Goal: Task Accomplishment & Management: Manage account settings

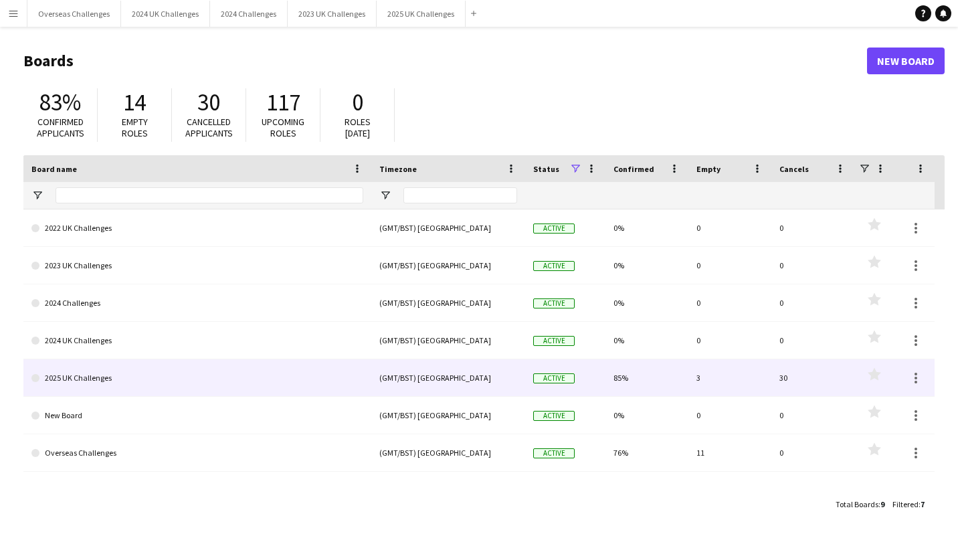
click at [103, 381] on link "2025 UK Challenges" at bounding box center [197, 377] width 332 height 37
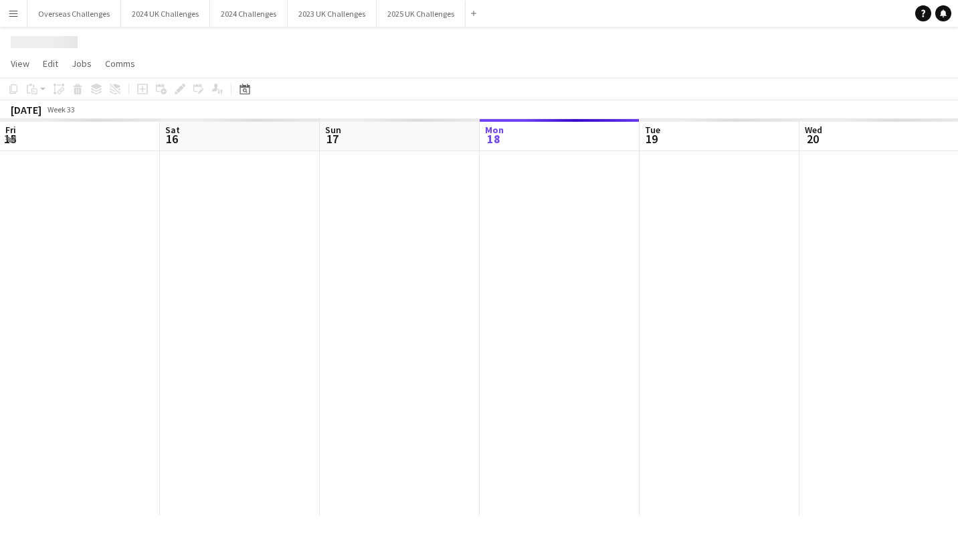
scroll to position [0, 320]
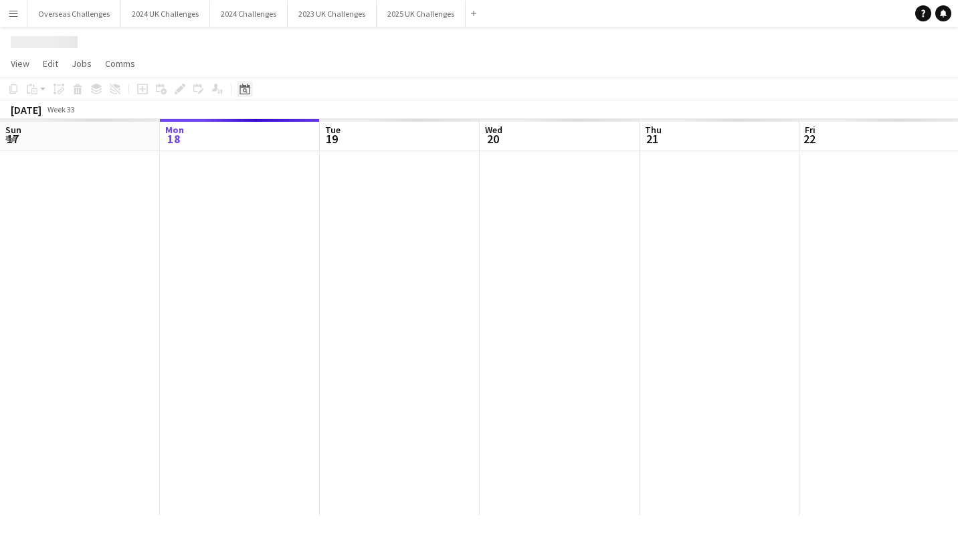
click at [240, 87] on icon at bounding box center [245, 89] width 10 height 11
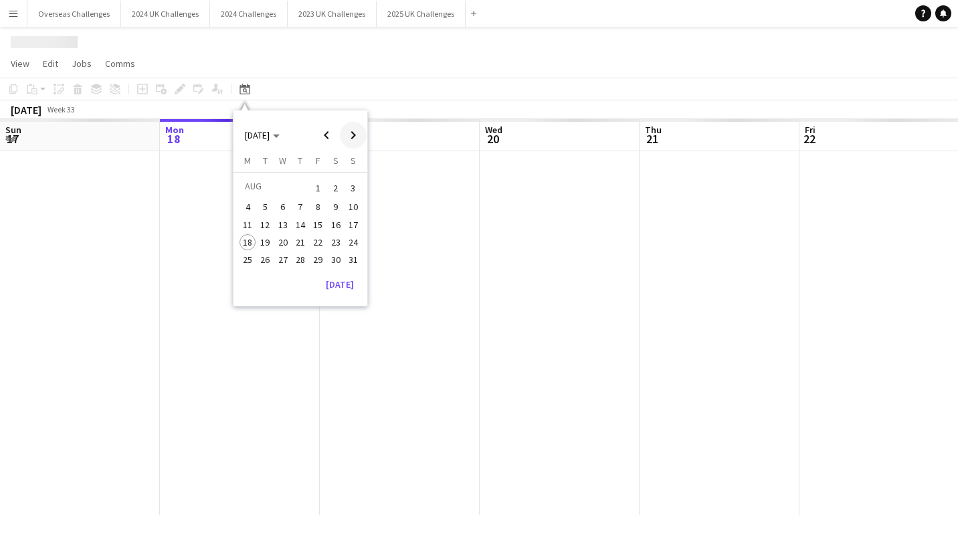
click at [352, 130] on span "Next month" at bounding box center [353, 135] width 27 height 27
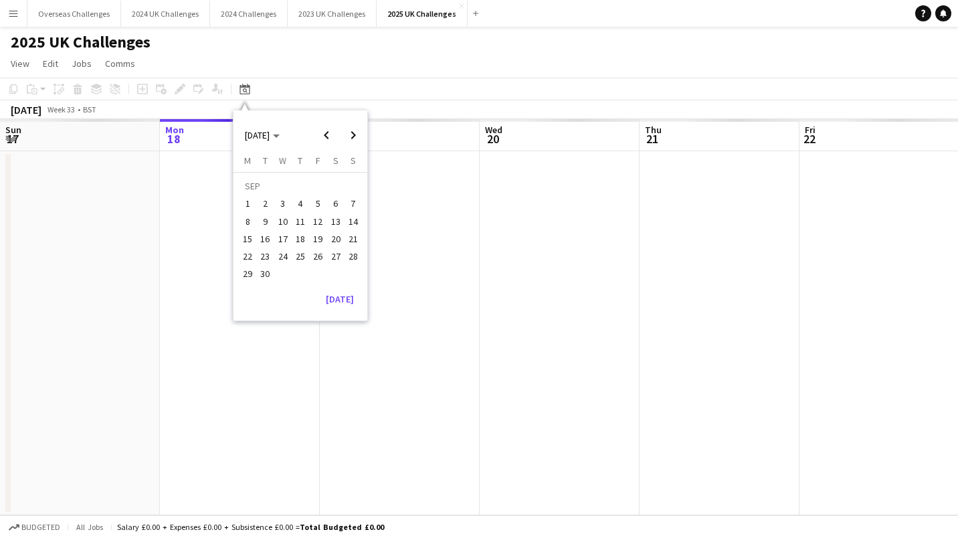
click at [315, 238] on span "19" at bounding box center [318, 239] width 16 height 16
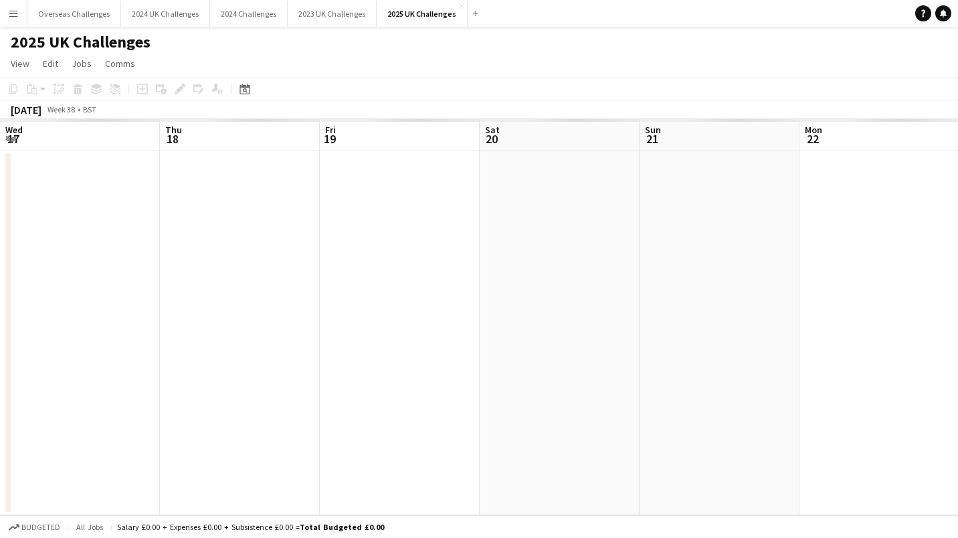
scroll to position [0, 460]
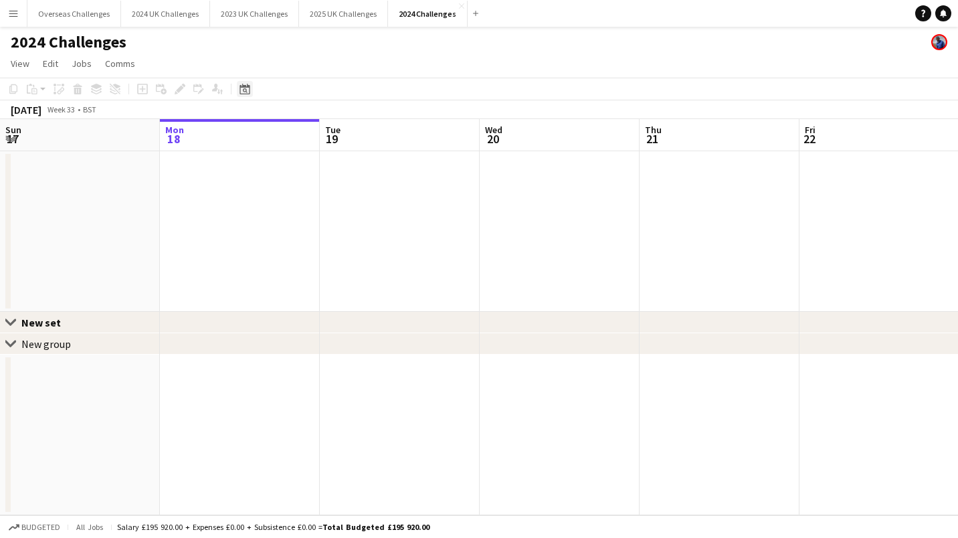
click at [245, 90] on icon "Date picker" at bounding box center [245, 89] width 11 height 11
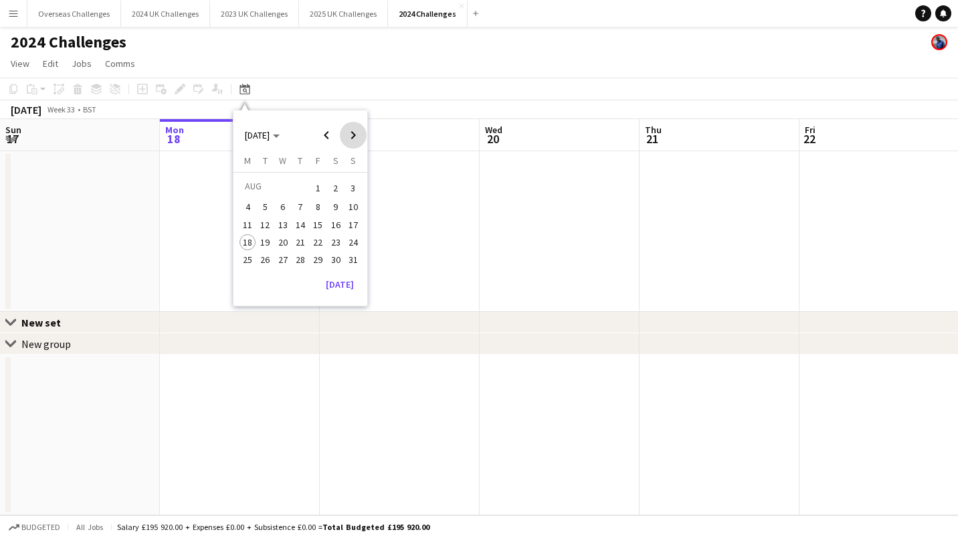
click at [362, 136] on span "Next month" at bounding box center [353, 135] width 27 height 27
click at [321, 235] on span "19" at bounding box center [318, 239] width 16 height 16
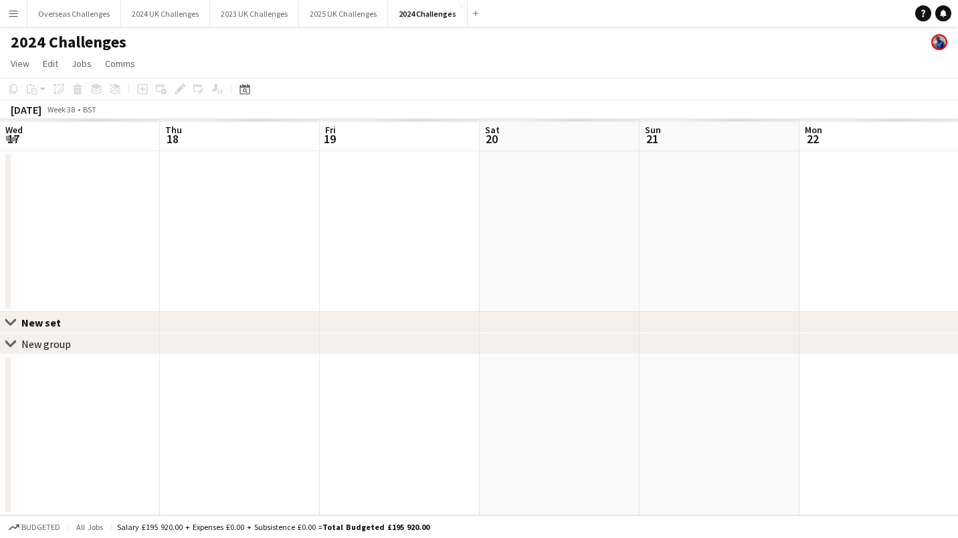
scroll to position [0, 460]
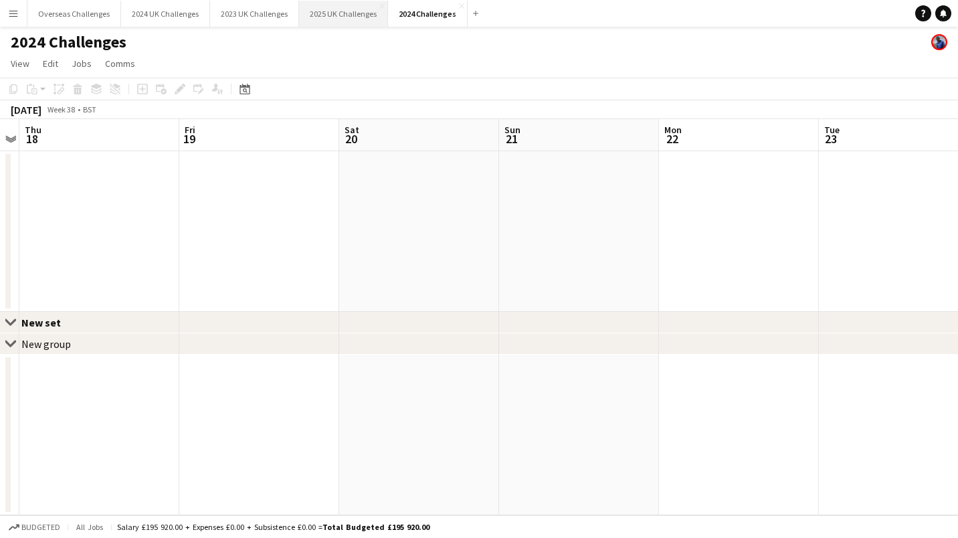
click at [343, 5] on button "2025 UK Challenges Close" at bounding box center [343, 14] width 89 height 26
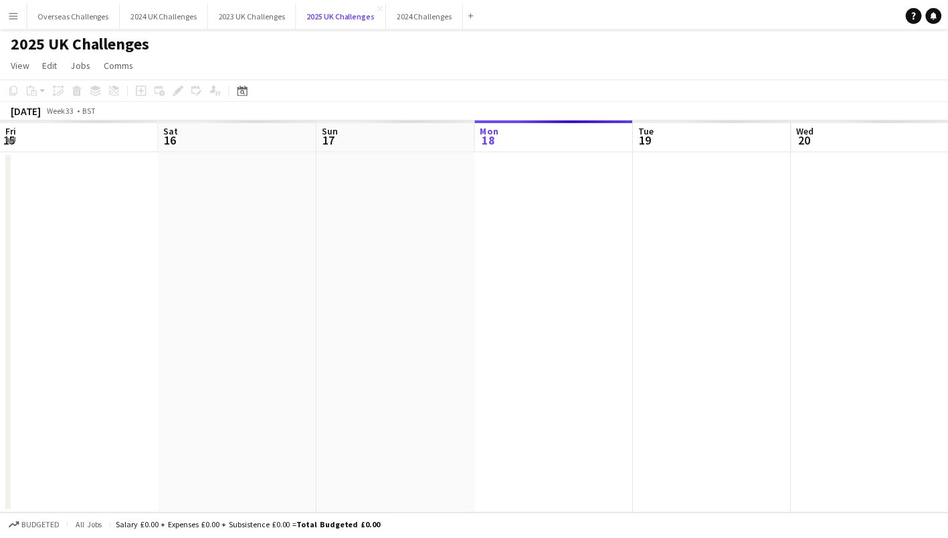
scroll to position [0, 320]
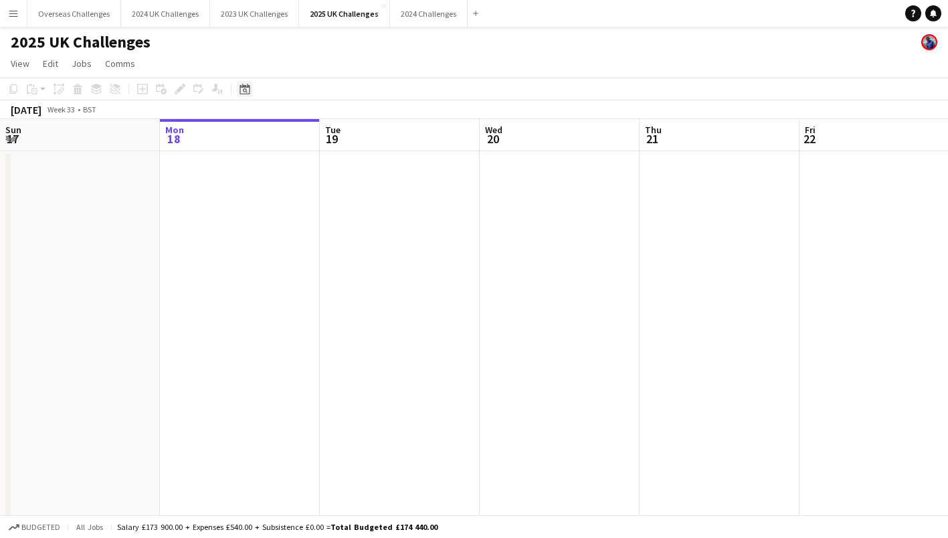
click at [245, 81] on div "Date picker" at bounding box center [245, 89] width 16 height 16
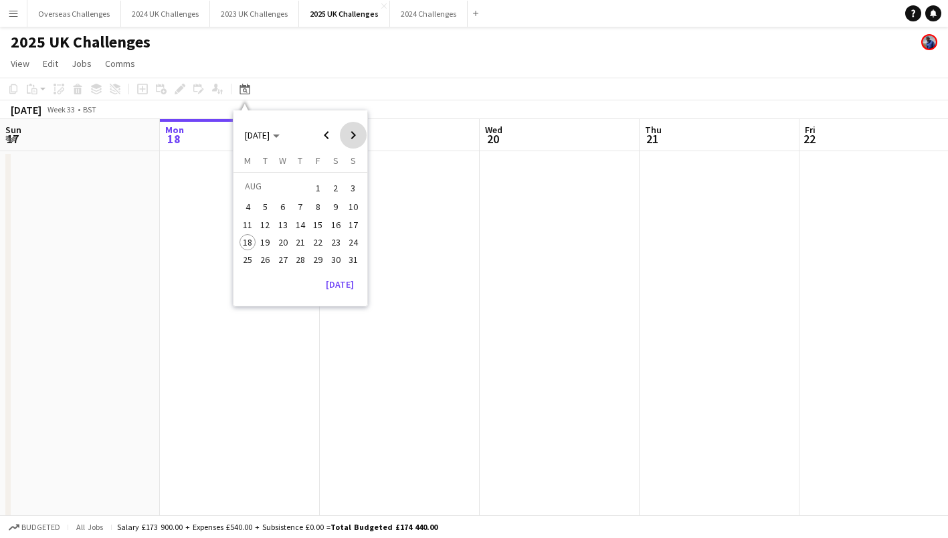
click at [347, 135] on span "Next month" at bounding box center [353, 135] width 27 height 27
click at [317, 241] on span "19" at bounding box center [318, 239] width 16 height 16
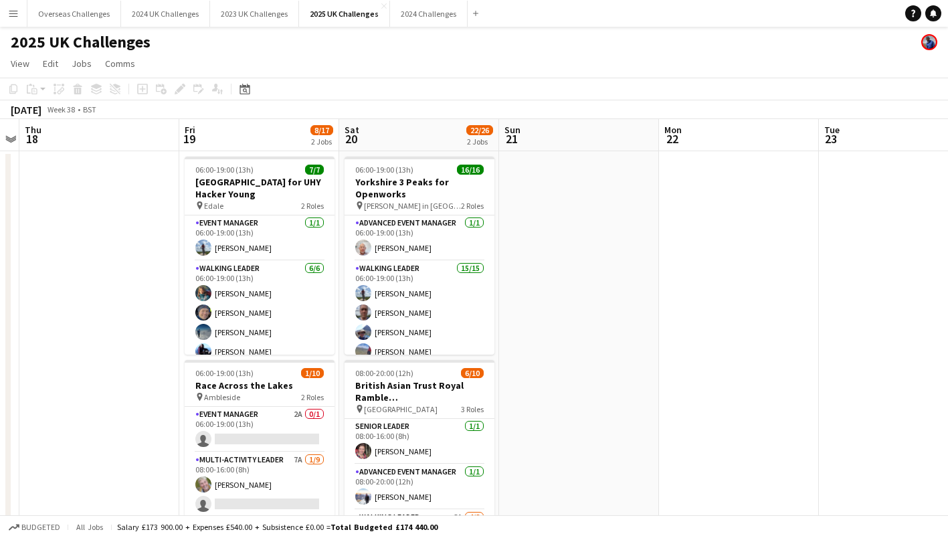
scroll to position [130, 0]
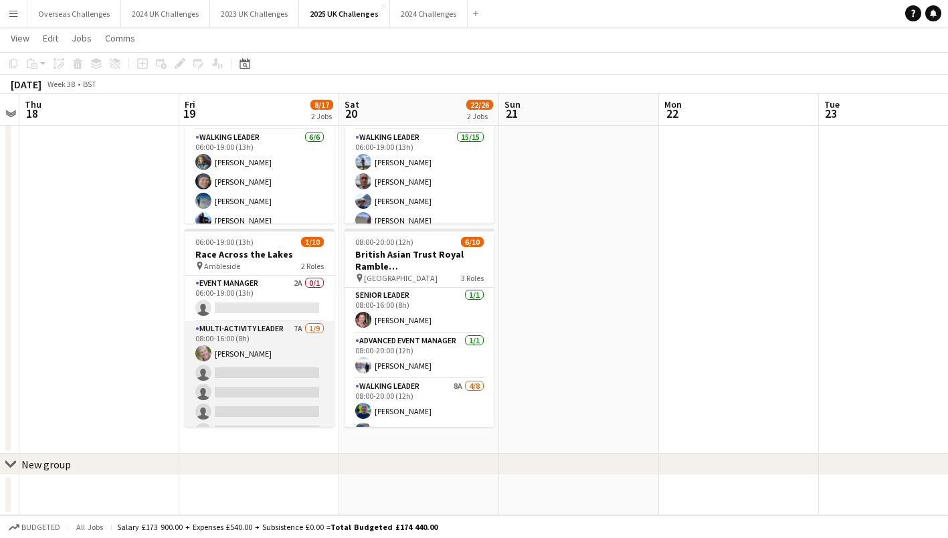
click at [229, 363] on app-card-role "Multi-Activity Leader 7A 1/9 08:00-16:00 (8h) Rachy Sinnamon single-neutral-act…" at bounding box center [260, 421] width 150 height 201
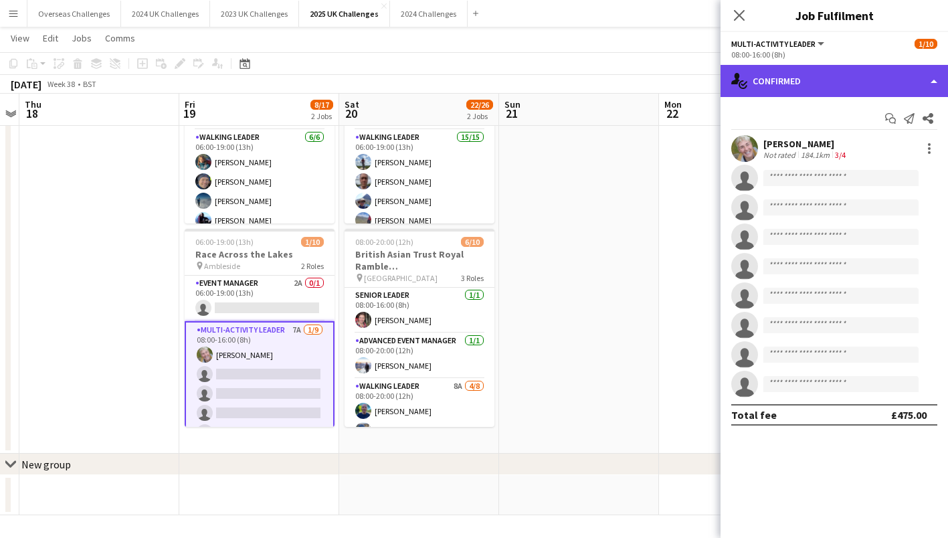
click at [808, 80] on div "single-neutral-actions-check-2 Confirmed" at bounding box center [835, 81] width 228 height 32
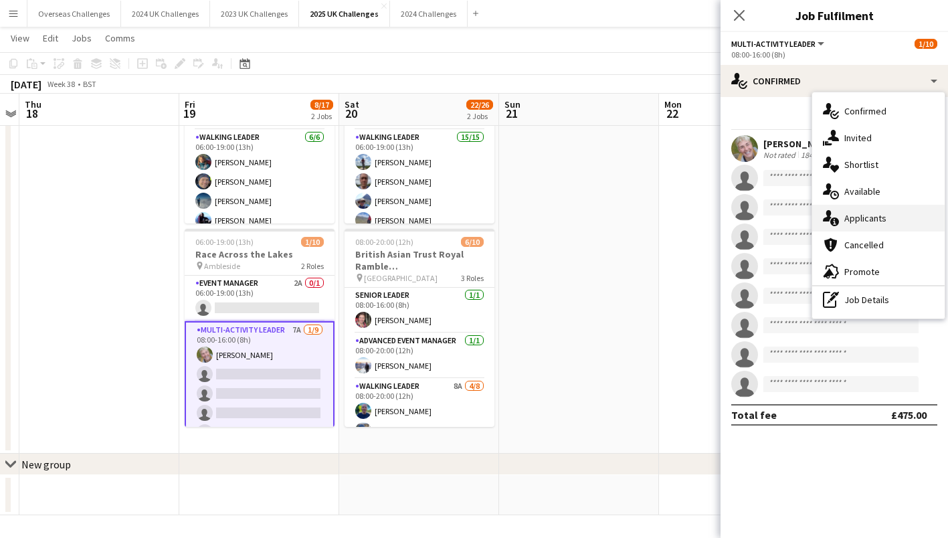
click at [852, 214] on div "single-neutral-actions-information Applicants" at bounding box center [878, 218] width 132 height 27
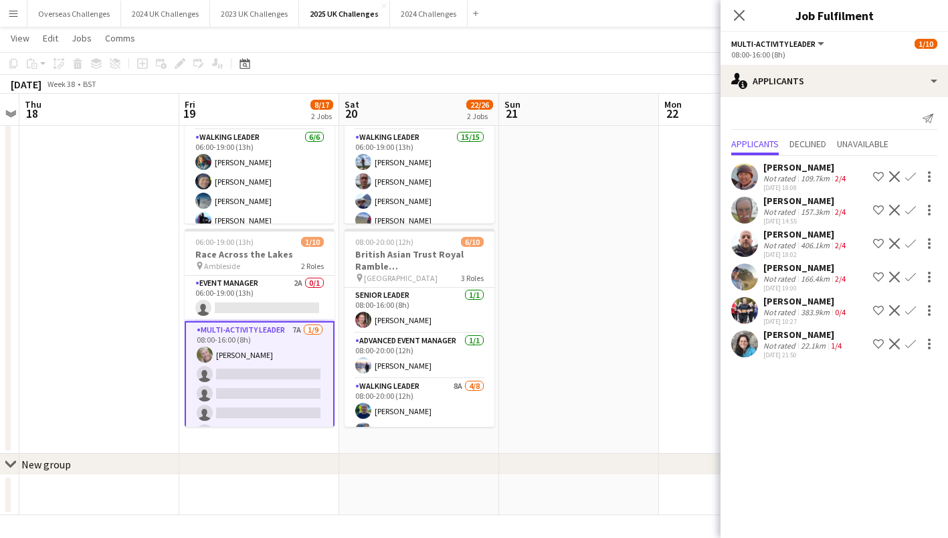
click at [788, 347] on div "Not rated" at bounding box center [780, 346] width 35 height 10
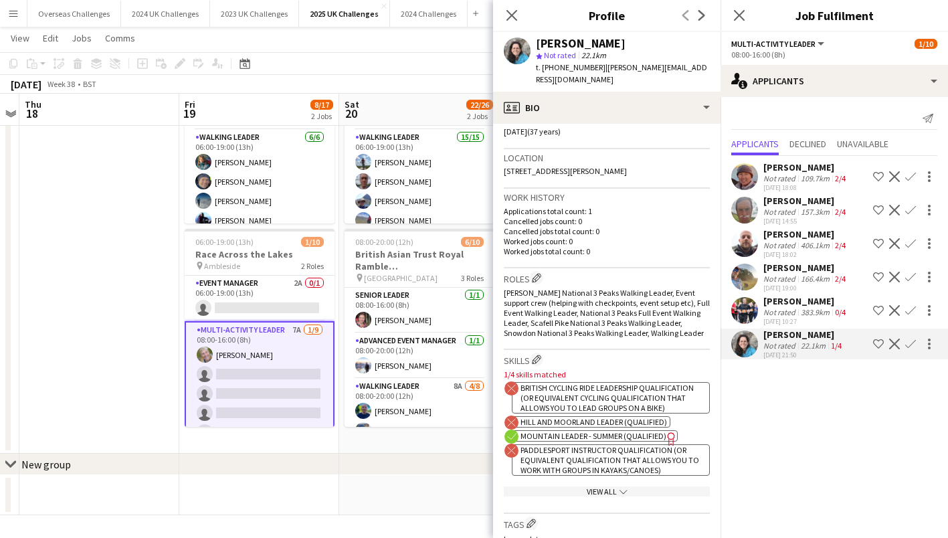
scroll to position [264, 0]
click at [812, 274] on div "166.4km" at bounding box center [815, 279] width 34 height 10
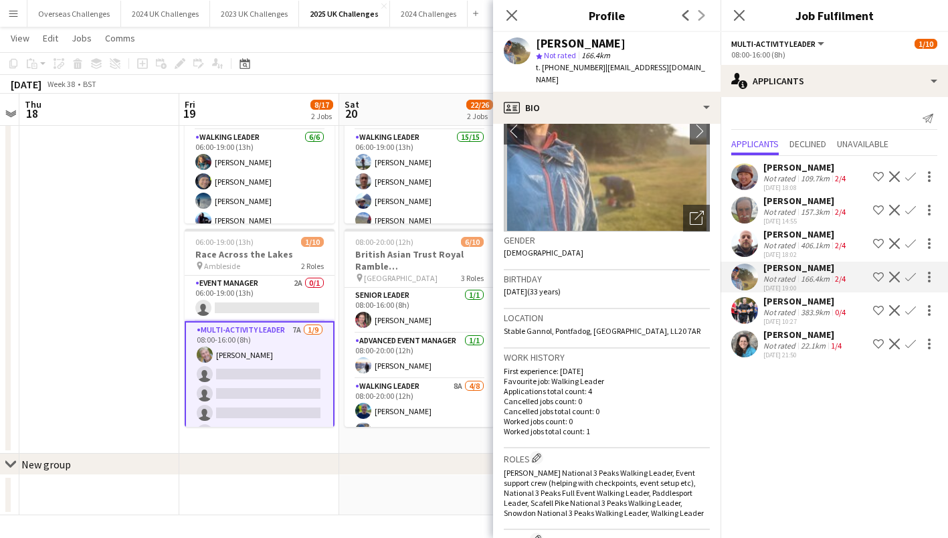
scroll to position [0, 0]
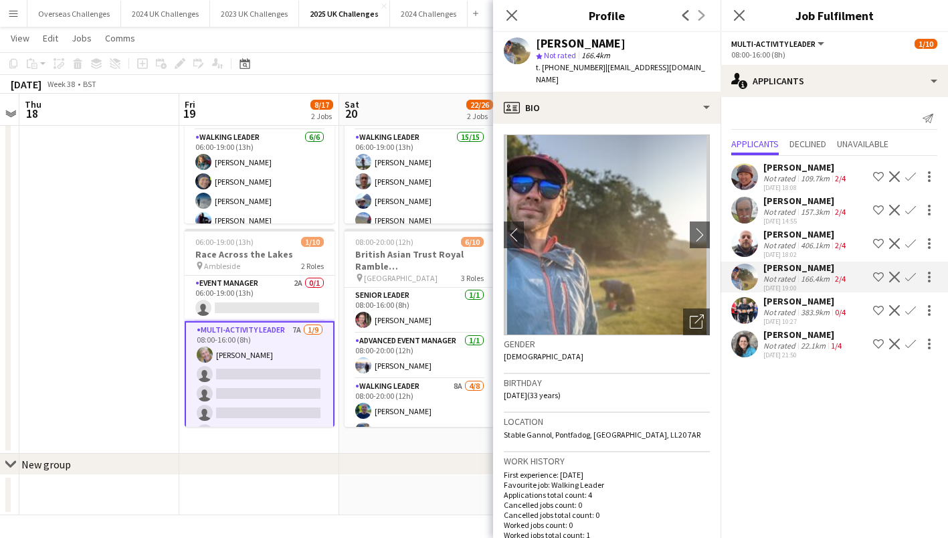
click at [14, 8] on app-icon "Menu" at bounding box center [13, 13] width 11 height 11
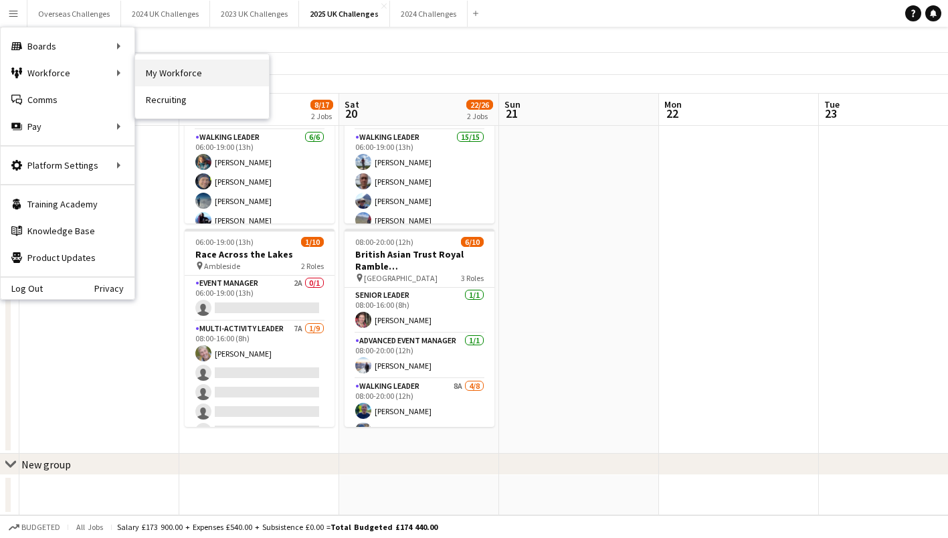
click at [162, 79] on link "My Workforce" at bounding box center [202, 73] width 134 height 27
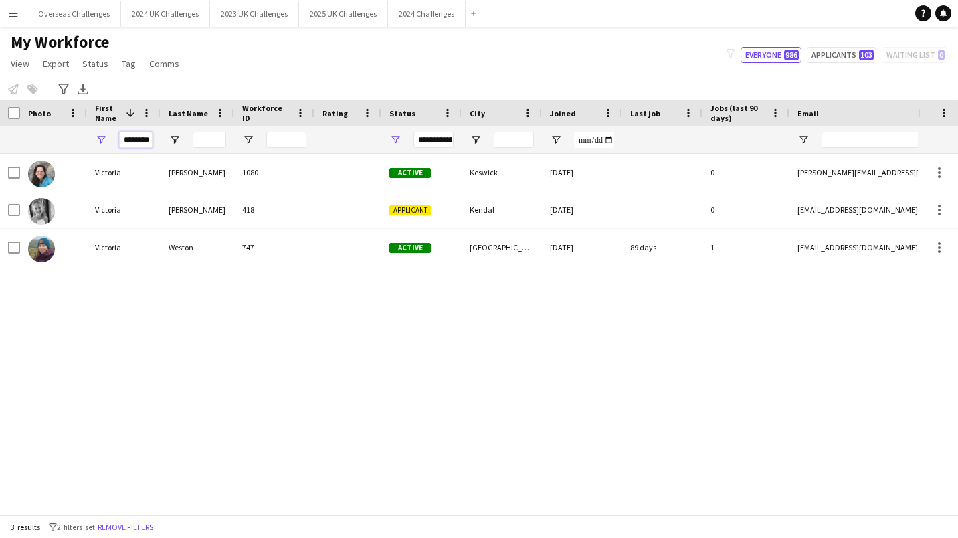
click at [134, 135] on input "********" at bounding box center [135, 140] width 33 height 16
type input "*****"
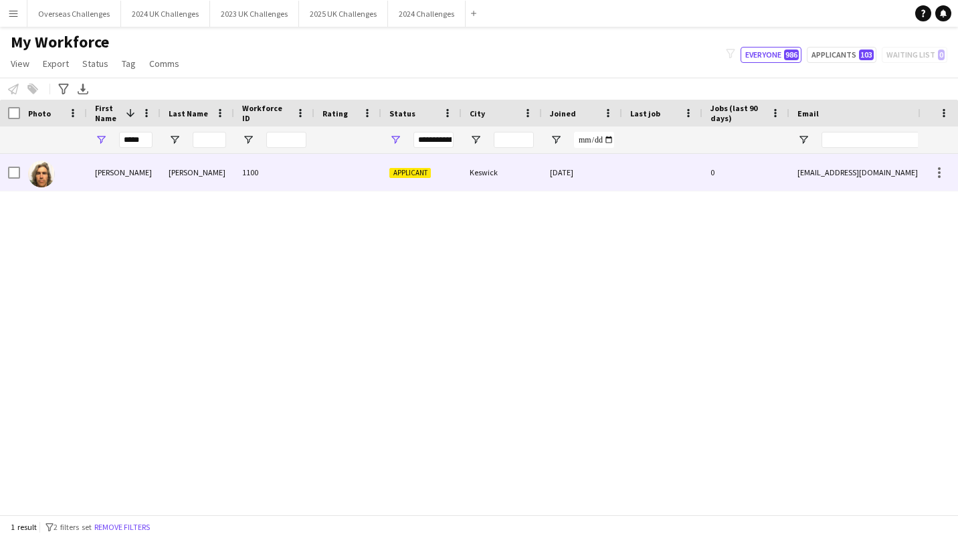
click at [126, 184] on div "Harry" at bounding box center [124, 172] width 74 height 37
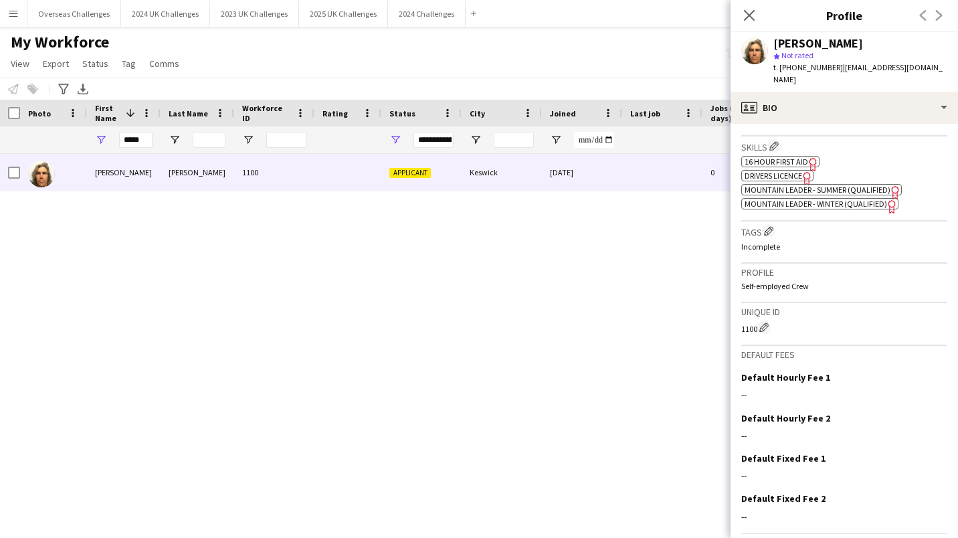
scroll to position [512, 0]
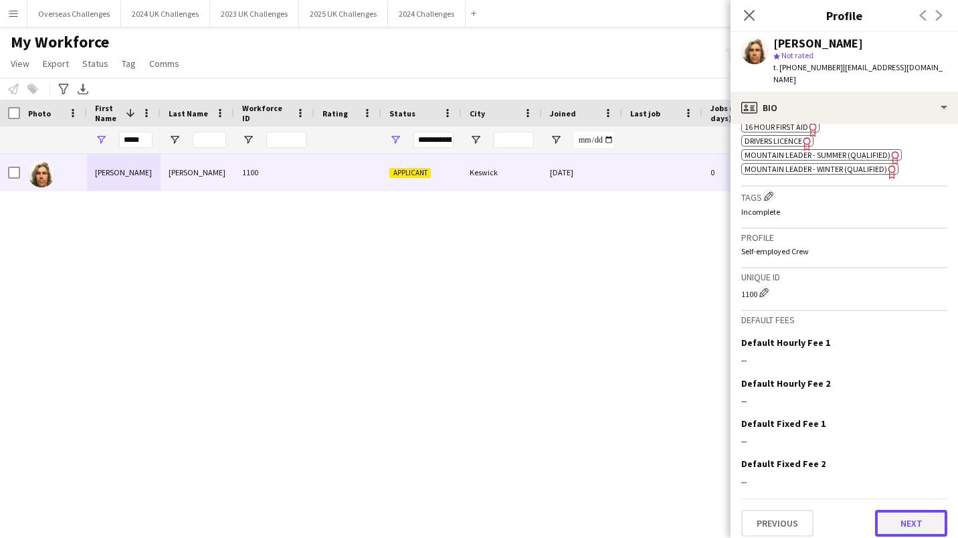
click at [879, 510] on button "Next" at bounding box center [911, 523] width 72 height 27
